Goal: Task Accomplishment & Management: Manage account settings

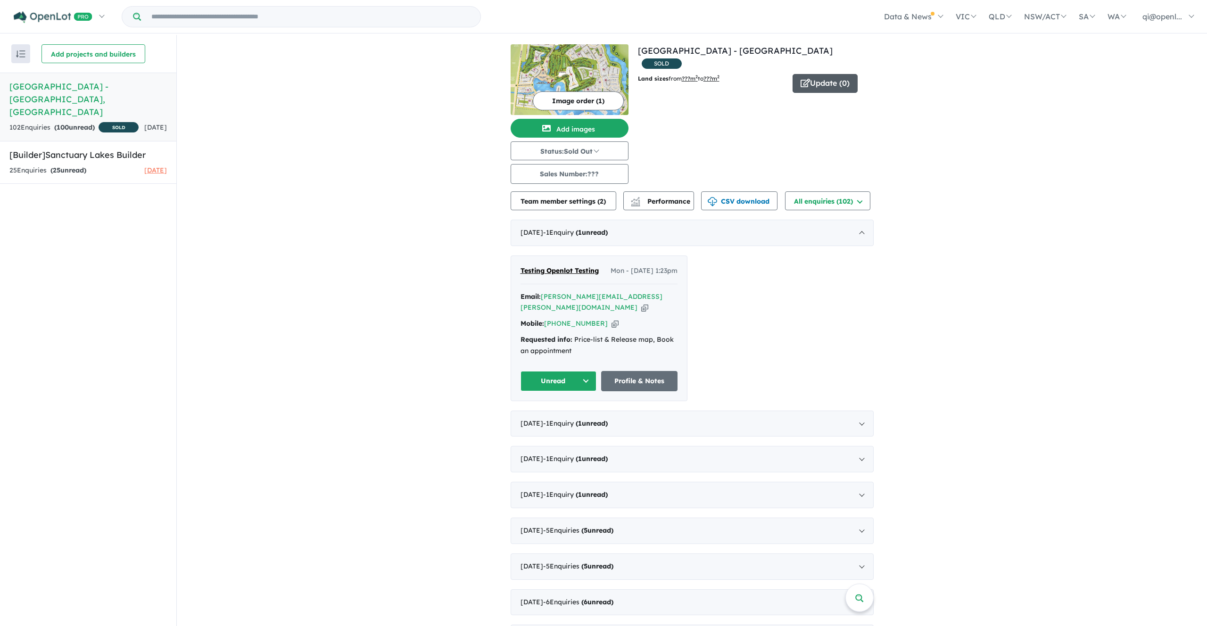
click at [826, 74] on button "Update ( 0 )" at bounding box center [824, 83] width 65 height 19
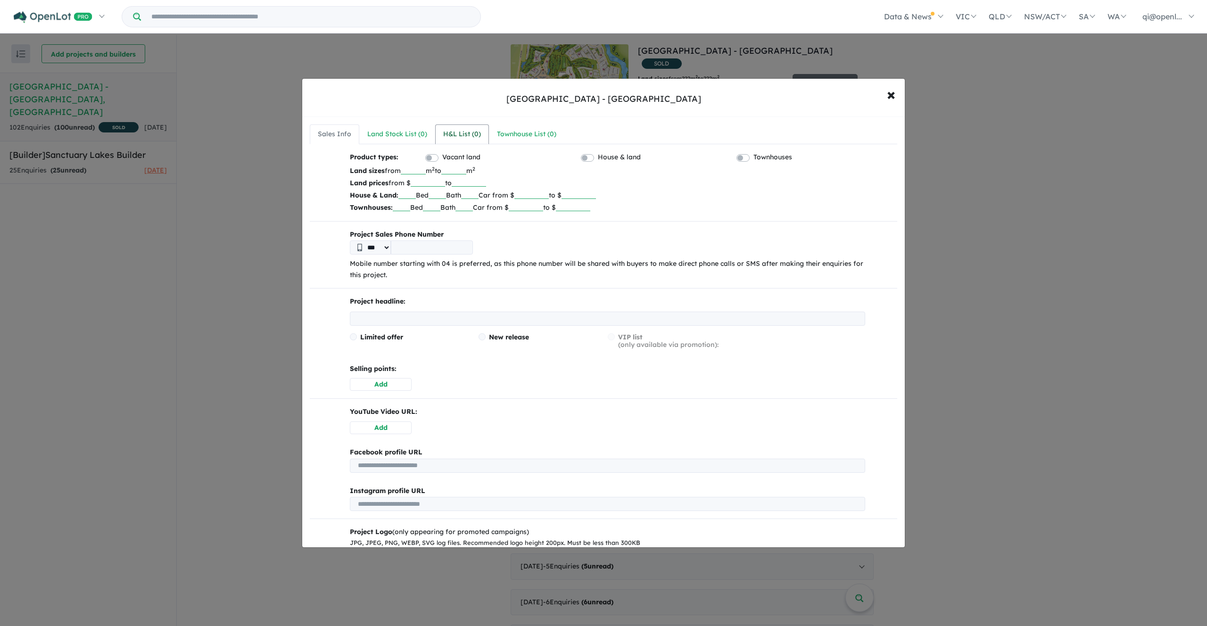
click at [460, 132] on div "H&L List ( 0 )" at bounding box center [462, 134] width 38 height 11
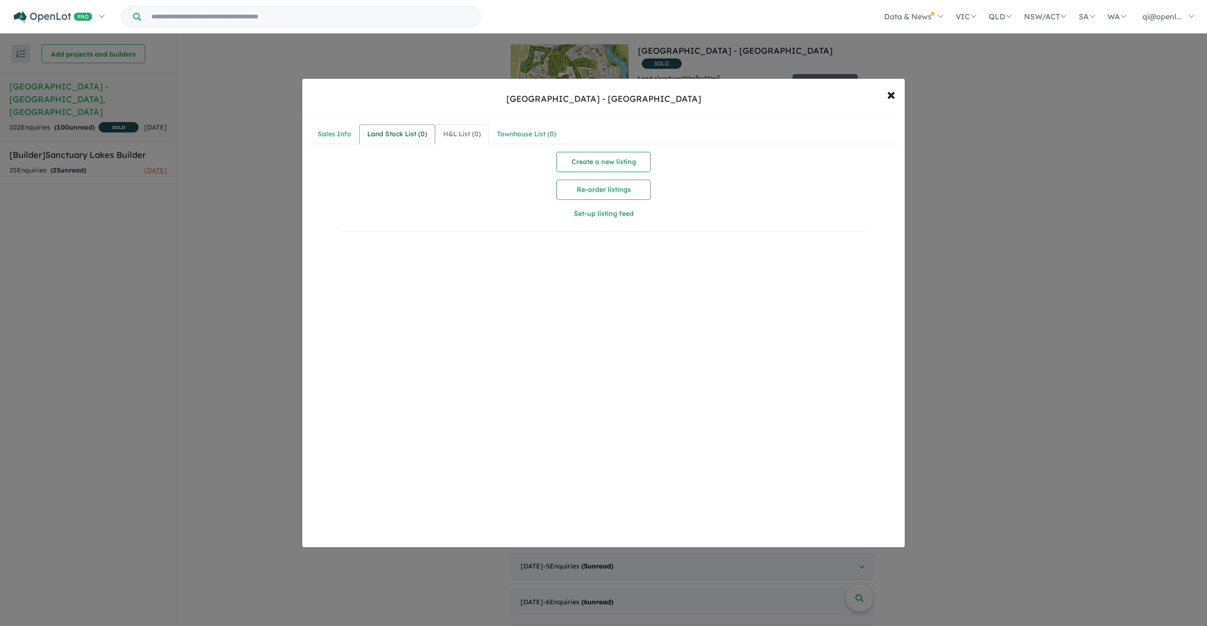
click at [413, 132] on div "Land Stock List ( 0 )" at bounding box center [397, 134] width 60 height 11
click at [458, 134] on div "H&L List ( 0 )" at bounding box center [462, 134] width 38 height 11
click at [532, 134] on div "Townhouse List ( 0 )" at bounding box center [526, 134] width 59 height 11
click at [461, 134] on div "H&L List ( 0 )" at bounding box center [462, 134] width 38 height 11
click at [384, 134] on div "Land Stock List ( 0 )" at bounding box center [397, 134] width 60 height 11
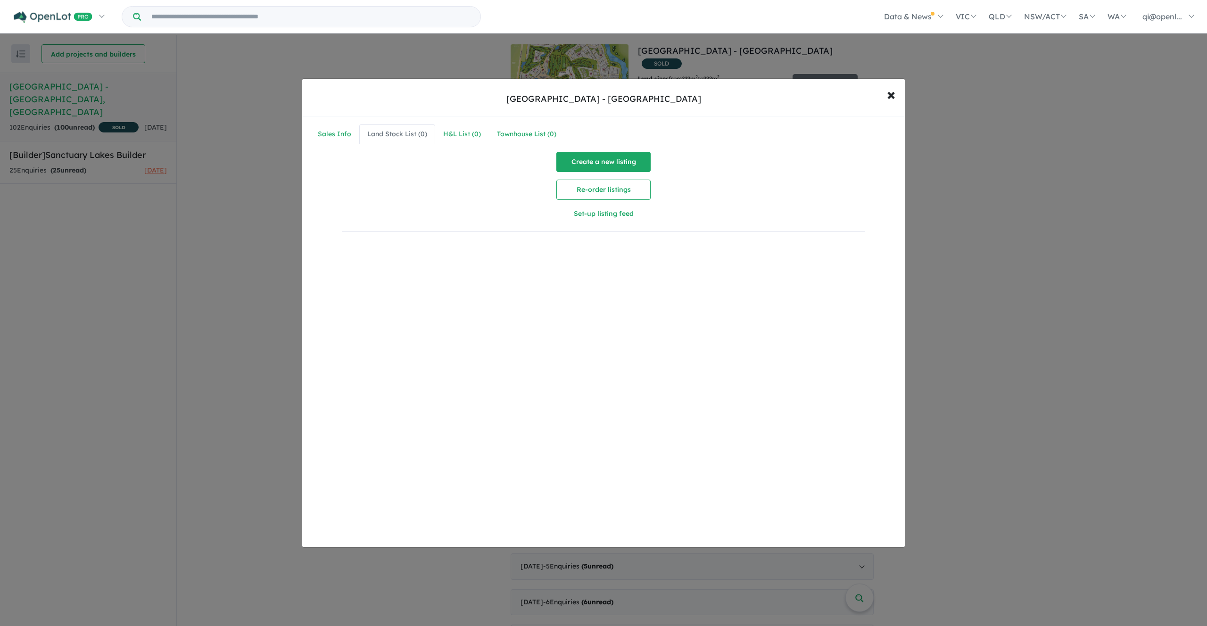
click at [623, 169] on button "Create a new listing" at bounding box center [603, 162] width 94 height 20
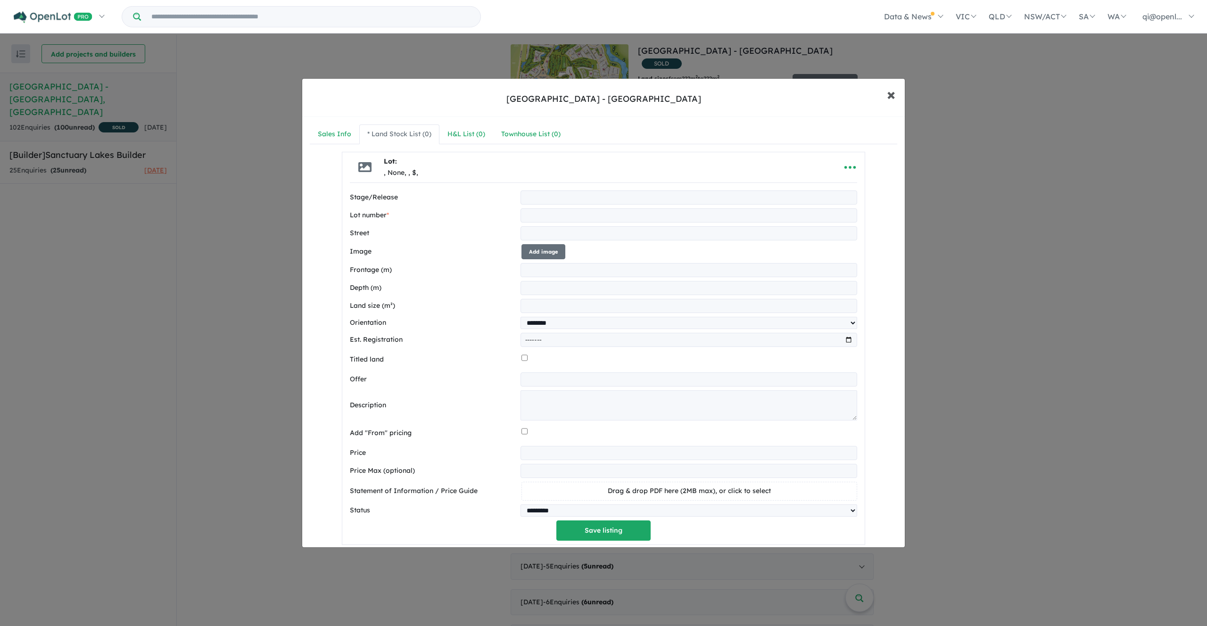
click at [890, 104] on button "× Close" at bounding box center [890, 94] width 27 height 25
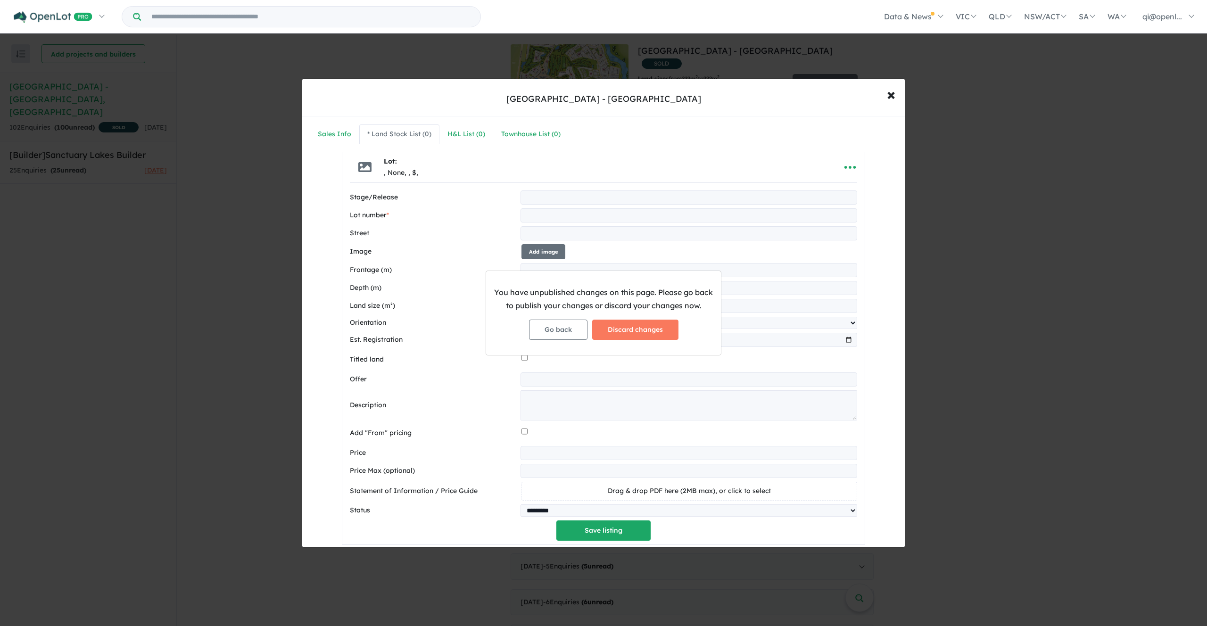
click at [890, 91] on div "You have unpublished changes on this page. Please go back to publish your chang…" at bounding box center [603, 313] width 1207 height 626
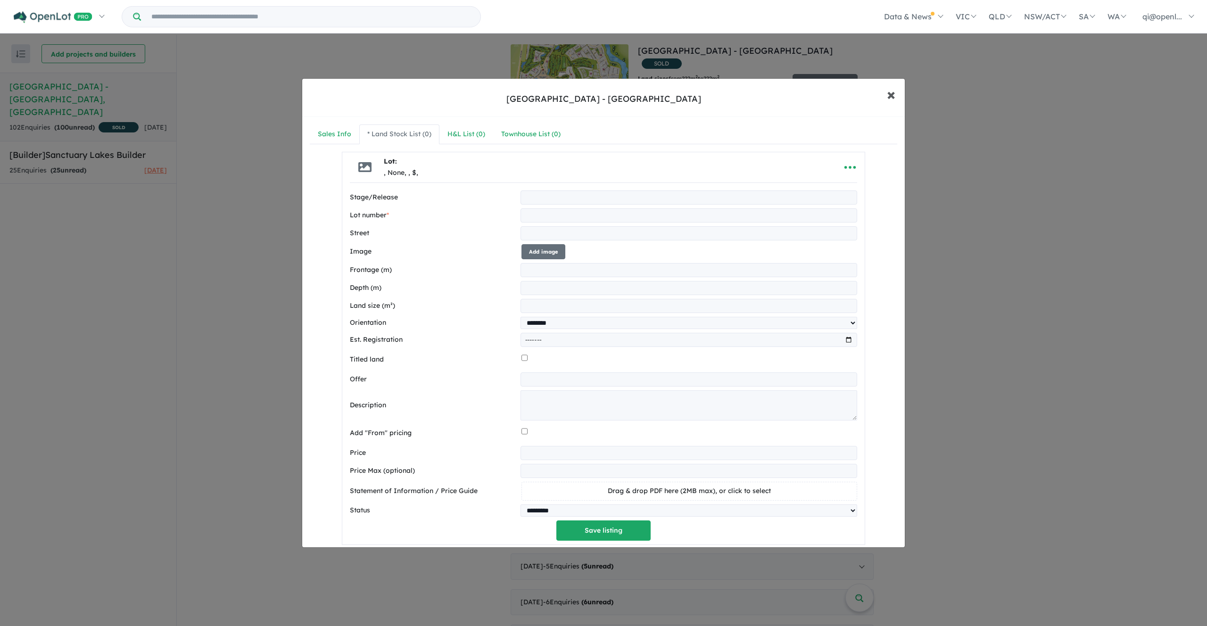
click at [891, 99] on span "×" at bounding box center [891, 94] width 8 height 20
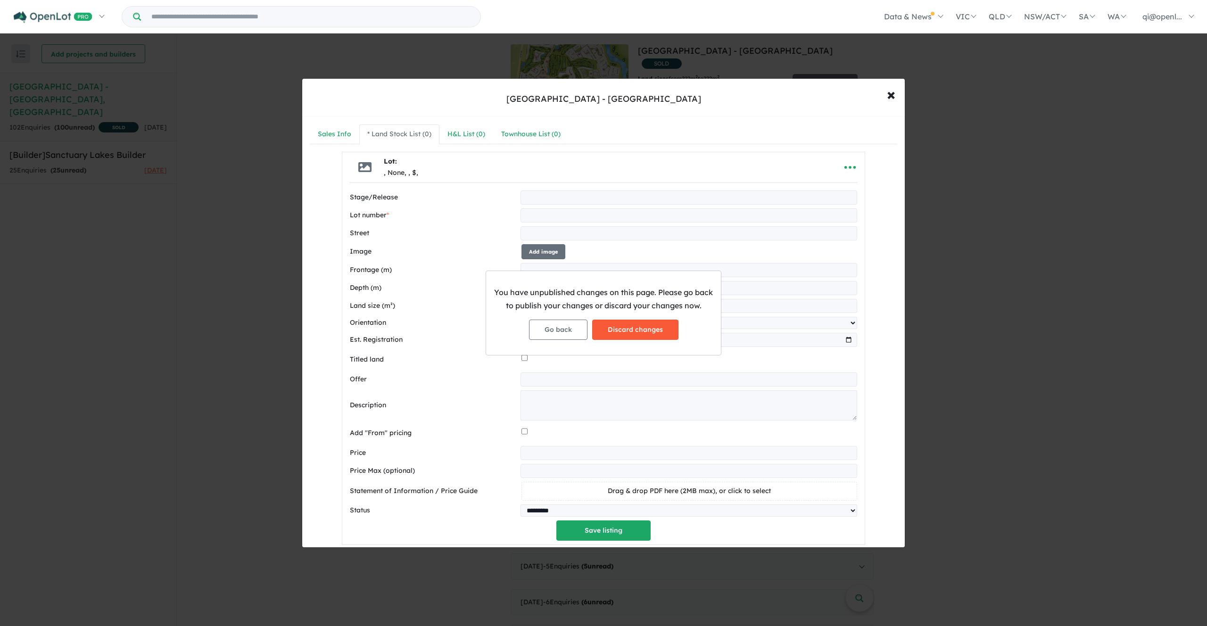
click at [657, 329] on button "Discard changes" at bounding box center [635, 330] width 86 height 20
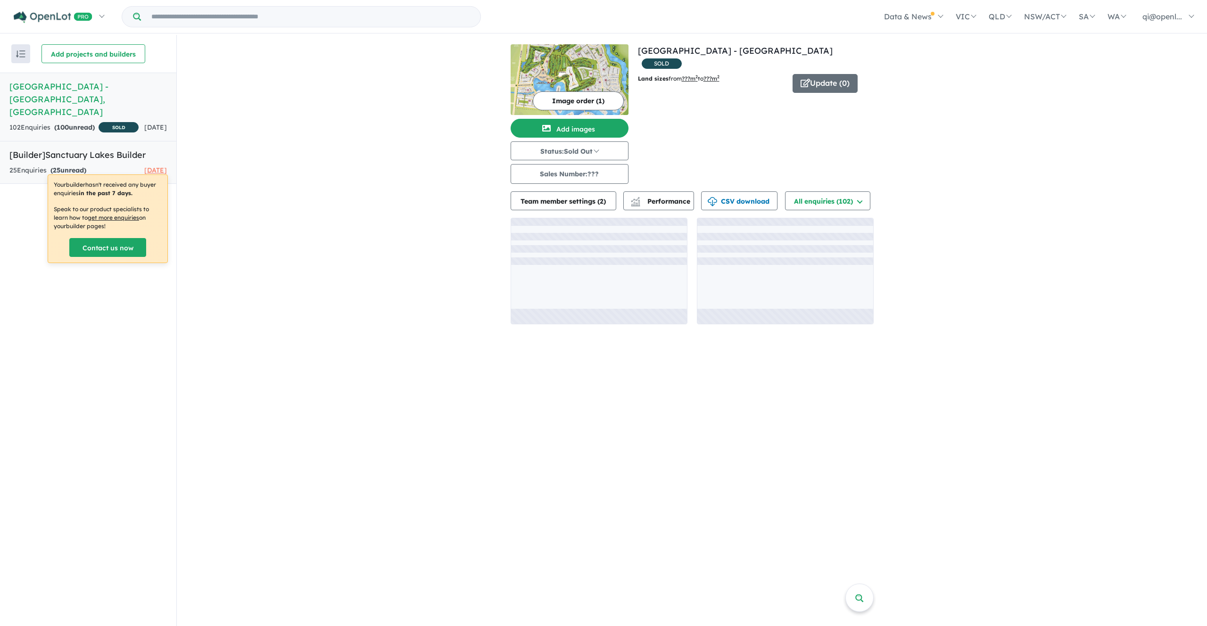
click at [79, 148] on h5 "[Builder] Sanctuary Lakes Builder" at bounding box center [87, 154] width 157 height 13
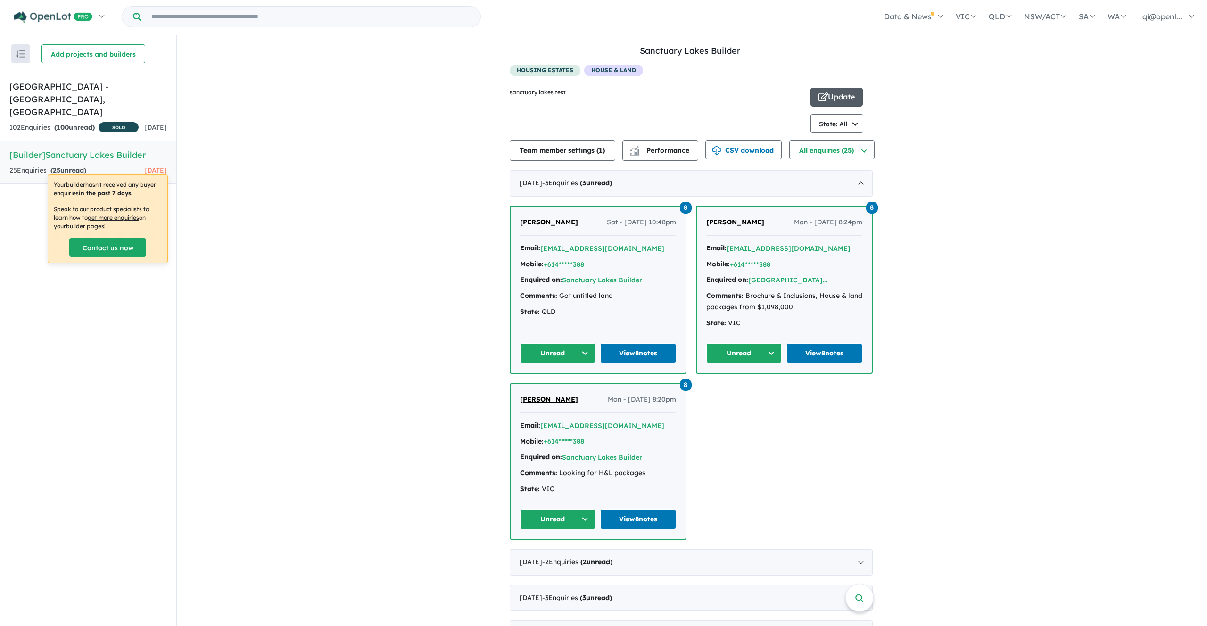
click at [827, 100] on button "Update" at bounding box center [836, 97] width 52 height 19
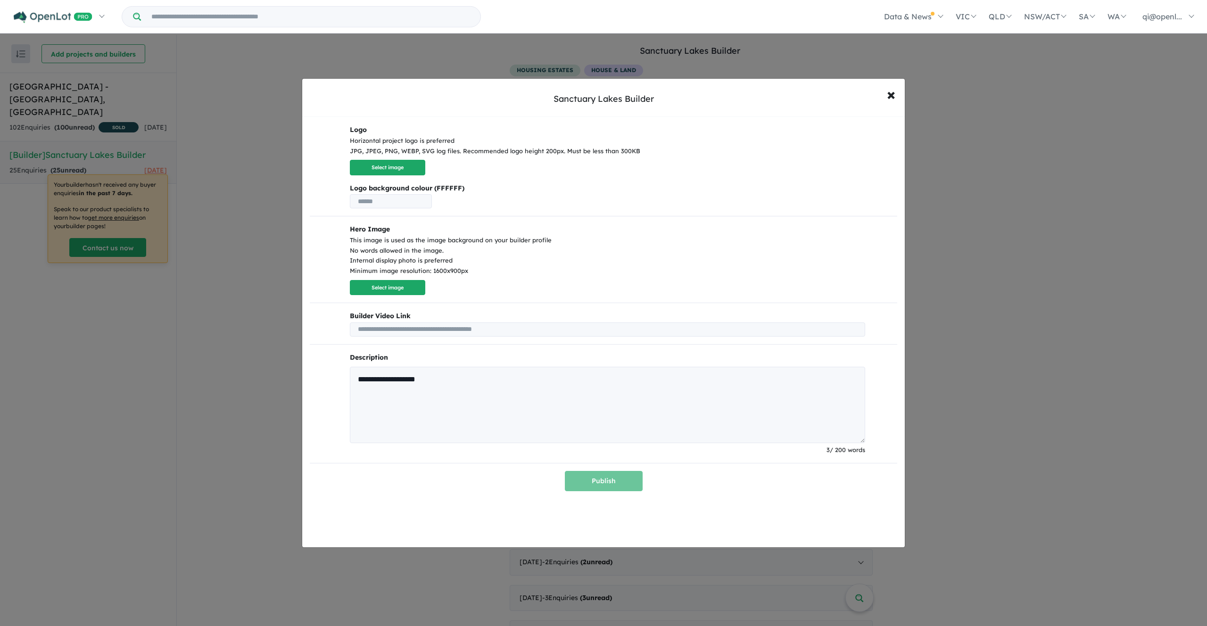
click at [475, 335] on input "text" at bounding box center [607, 329] width 515 height 14
click at [483, 325] on input "text" at bounding box center [607, 329] width 515 height 14
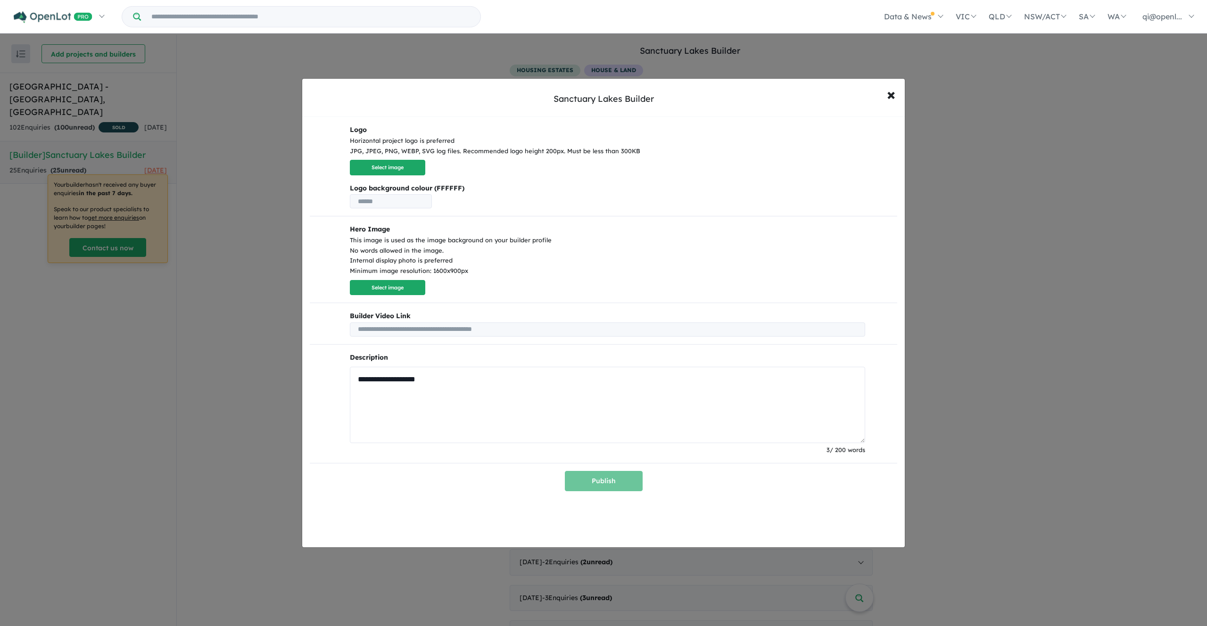
click at [493, 372] on textarea "**********" at bounding box center [607, 405] width 515 height 76
click at [502, 410] on textarea "**********" at bounding box center [607, 405] width 515 height 76
click at [532, 406] on textarea "**********" at bounding box center [607, 405] width 515 height 76
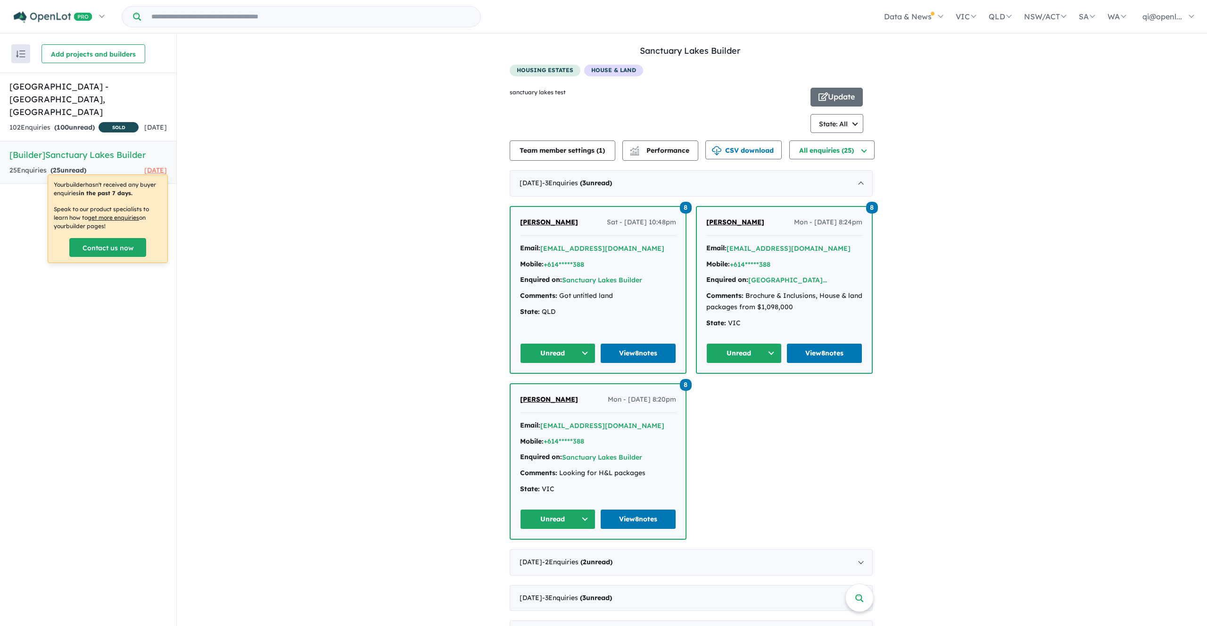
click at [432, 139] on div "View all builders in your account Sanctuary Lakes Builder 25 Enquir ies ( 25 un…" at bounding box center [692, 399] width 1030 height 729
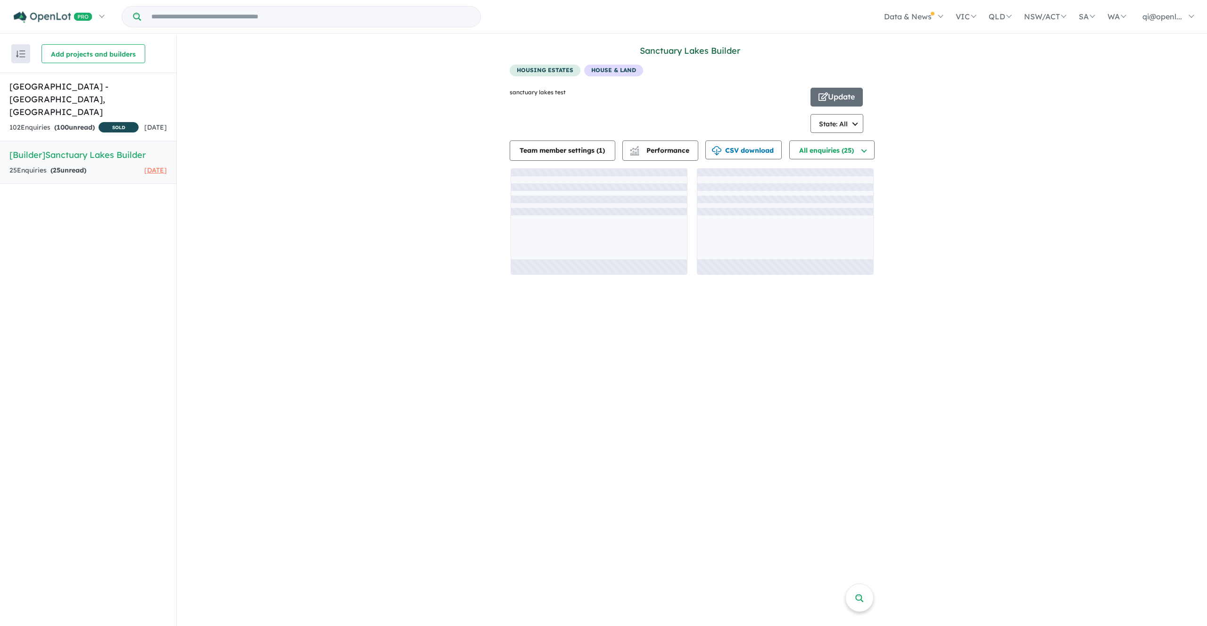
click at [678, 45] on link "Sanctuary Lakes Builder" at bounding box center [690, 50] width 100 height 11
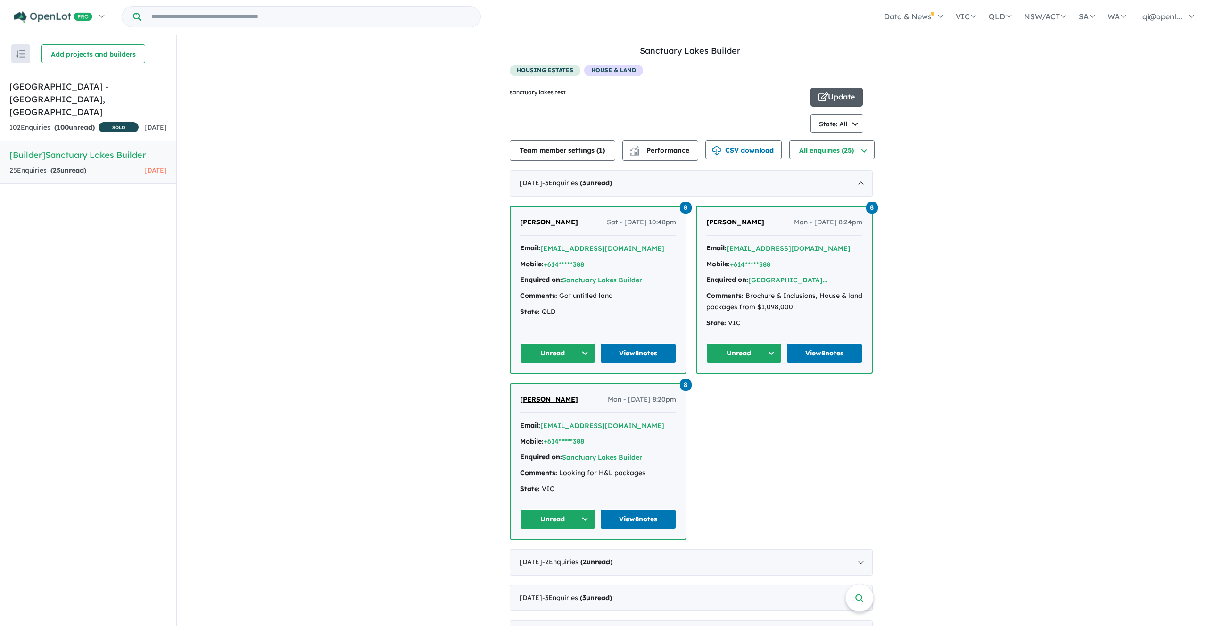
click at [848, 96] on button "Update" at bounding box center [836, 97] width 52 height 19
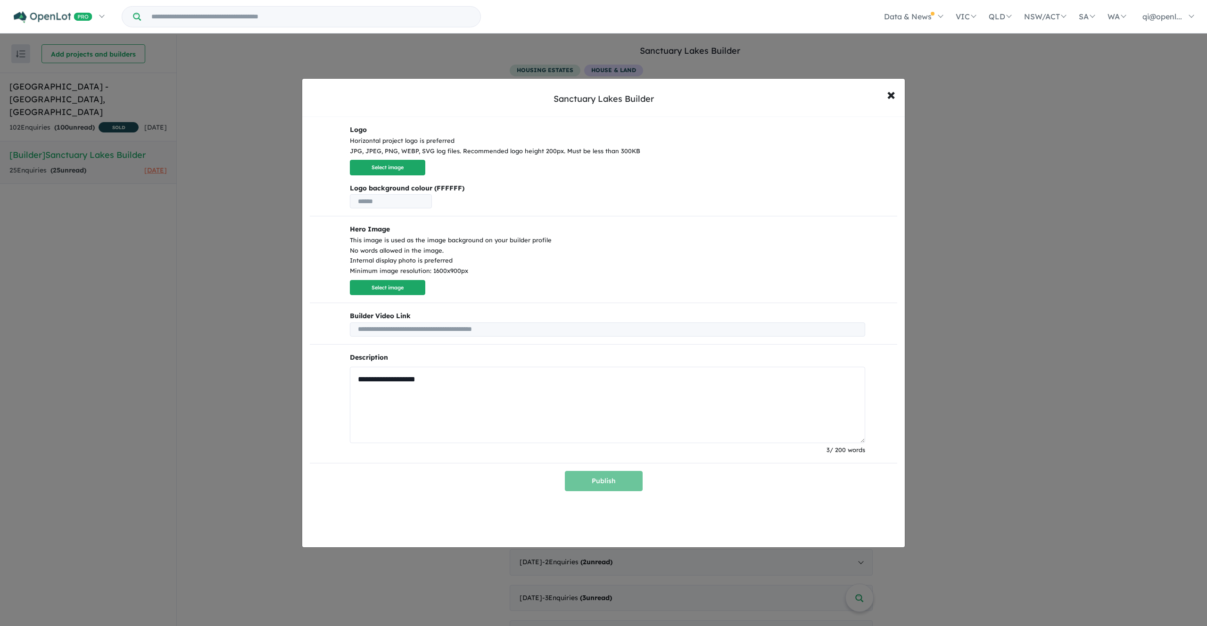
click at [583, 393] on textarea "**********" at bounding box center [607, 405] width 515 height 76
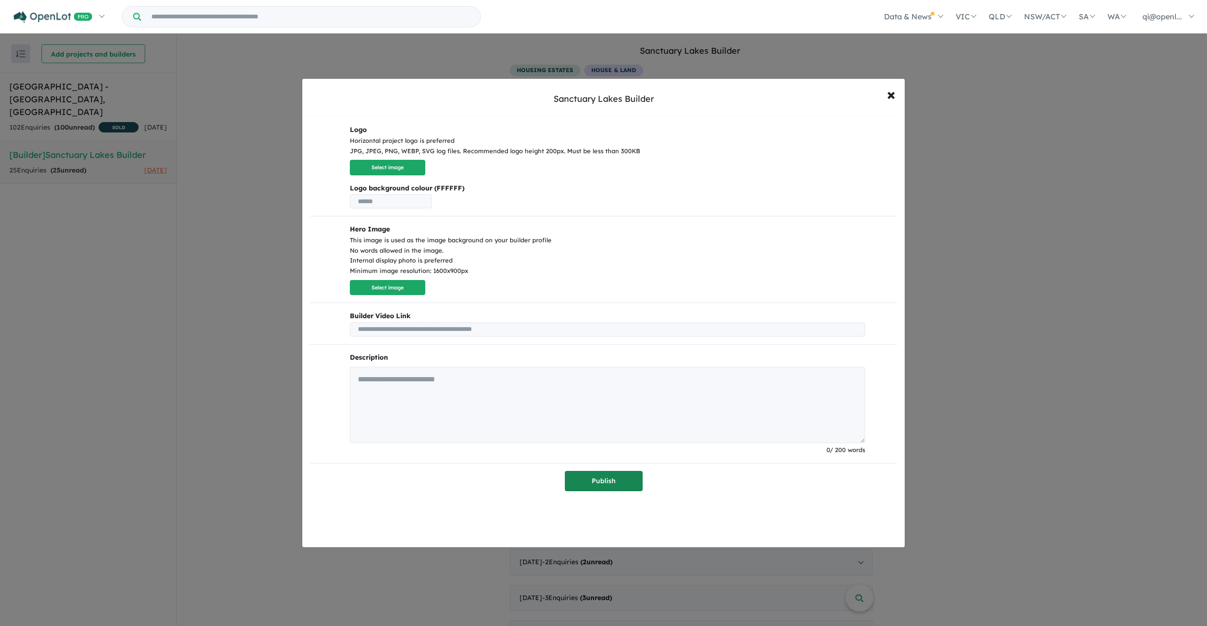
click at [616, 475] on button "Publish" at bounding box center [604, 481] width 78 height 20
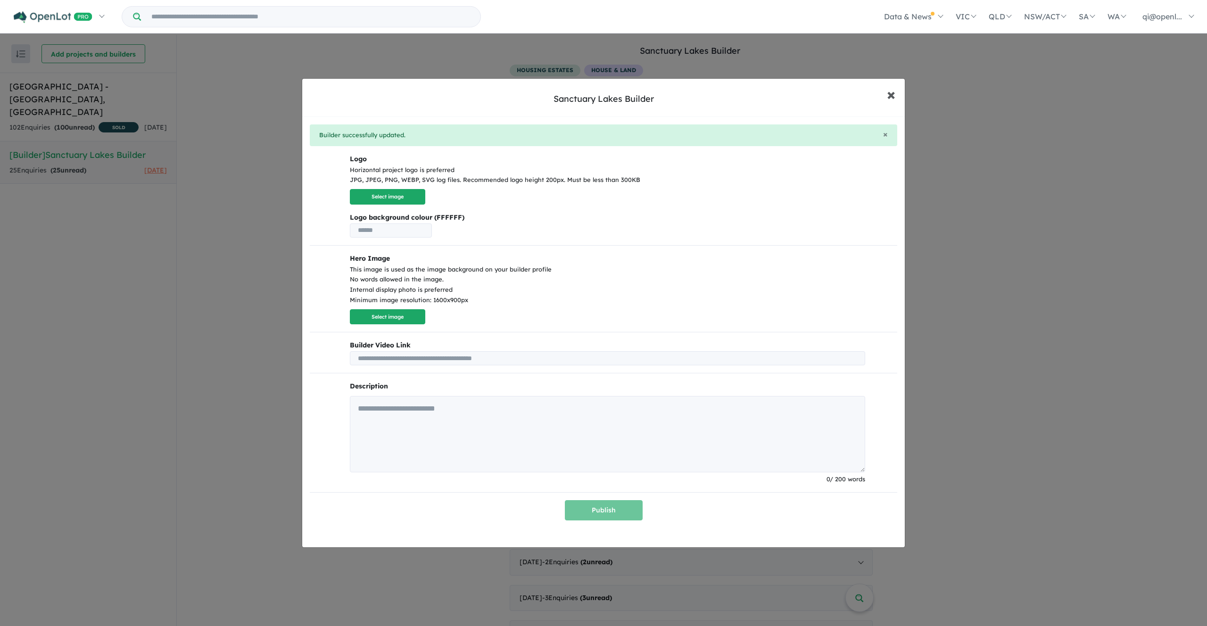
click at [889, 97] on span "×" at bounding box center [891, 94] width 8 height 20
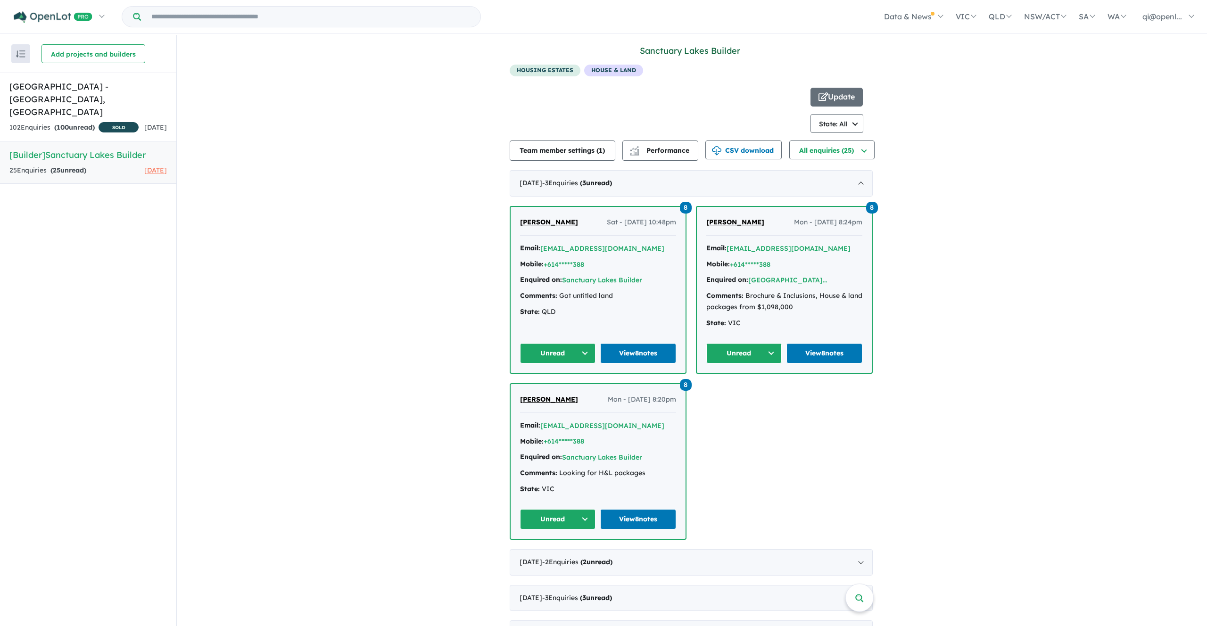
click at [683, 50] on link "Sanctuary Lakes Builder" at bounding box center [690, 50] width 100 height 11
